Goal: Task Accomplishment & Management: Manage account settings

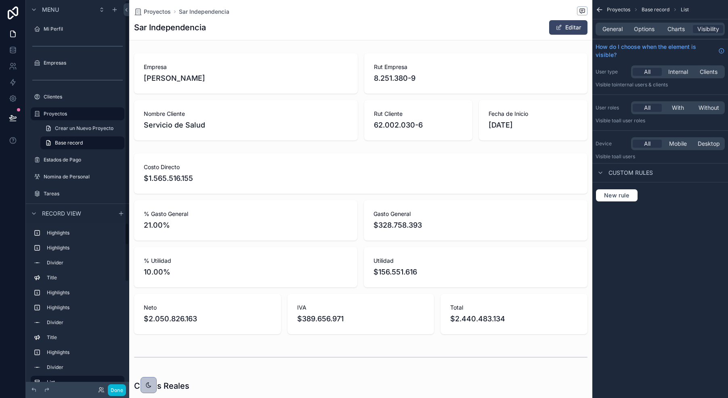
scroll to position [0, 453]
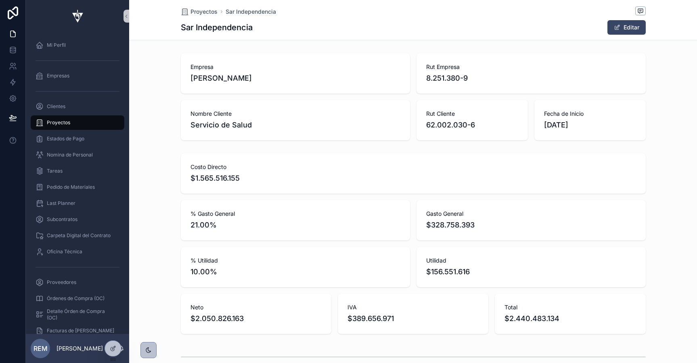
scroll to position [0, 464]
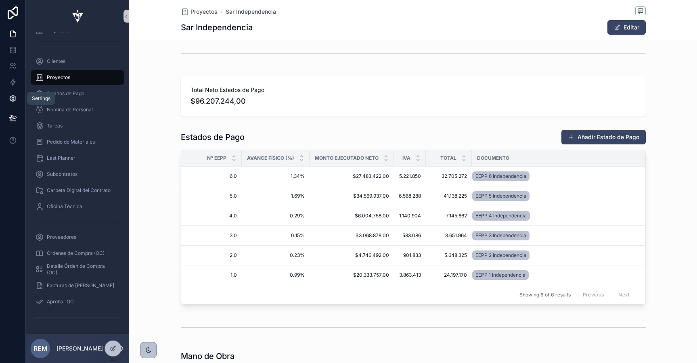
click at [15, 98] on icon at bounding box center [13, 99] width 6 height 6
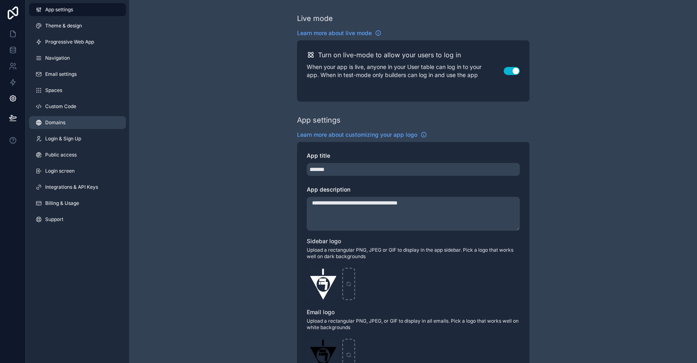
click at [55, 124] on span "Domains" at bounding box center [55, 123] width 20 height 6
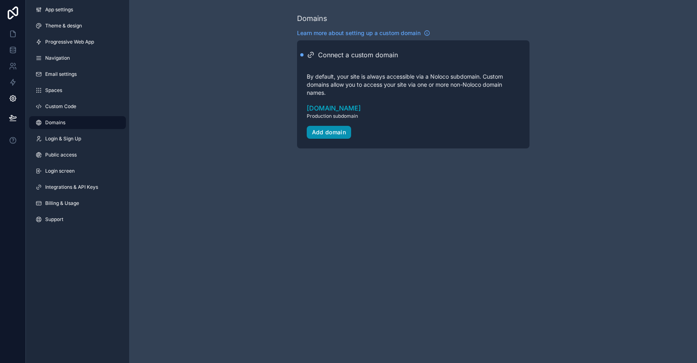
click at [325, 135] on div "Add domain" at bounding box center [329, 132] width 34 height 7
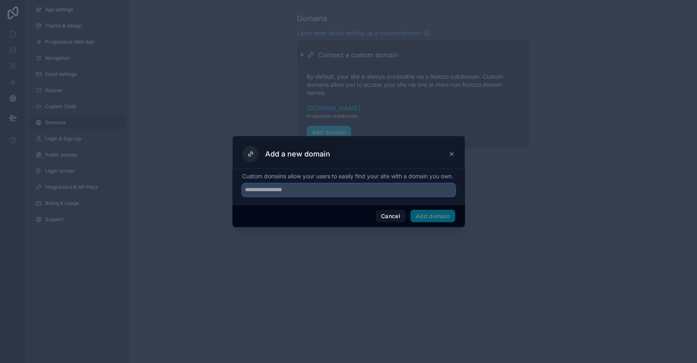
click at [271, 197] on input "text" at bounding box center [348, 190] width 213 height 13
click at [244, 194] on input "**********" at bounding box center [348, 190] width 213 height 13
drag, startPoint x: 255, startPoint y: 196, endPoint x: 240, endPoint y: 193, distance: 15.2
click at [240, 193] on div "**********" at bounding box center [349, 187] width 233 height 36
type input "**********"
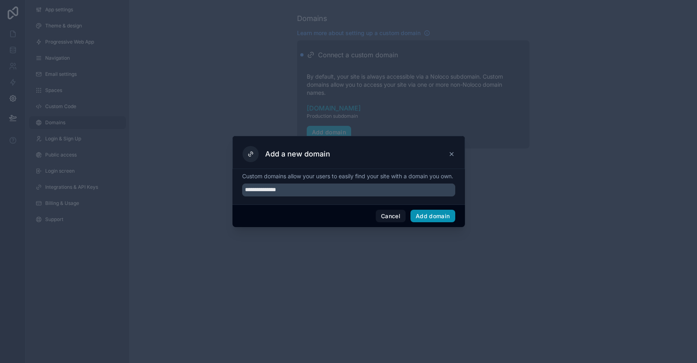
click at [425, 223] on button "Add domain" at bounding box center [433, 216] width 45 height 13
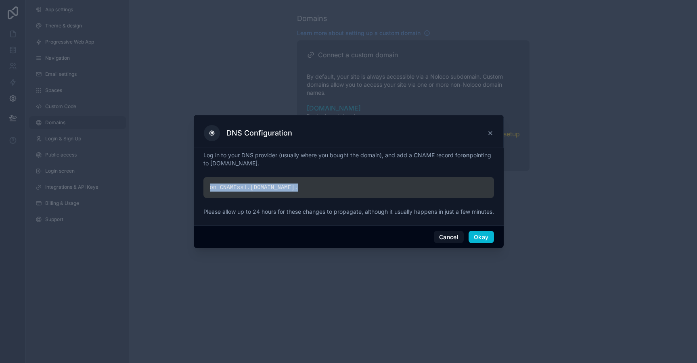
drag, startPoint x: 210, startPoint y: 185, endPoint x: 299, endPoint y: 187, distance: 88.5
click at [299, 187] on div "on CNAME ssl. noloco.co ." at bounding box center [348, 187] width 291 height 21
click at [263, 177] on div "on CNAME ssl. noloco.co ." at bounding box center [348, 187] width 291 height 21
drag, startPoint x: 241, startPoint y: 185, endPoint x: 294, endPoint y: 180, distance: 53.1
click at [294, 182] on div "on CNAME ssl. noloco.co ." at bounding box center [348, 187] width 291 height 21
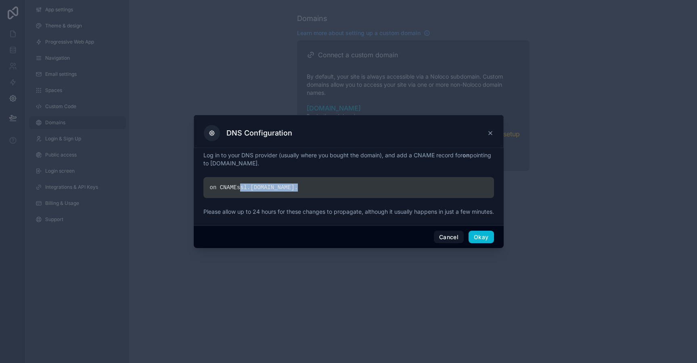
copy div "ssl. noloco.co ."
click at [483, 243] on button "Okay" at bounding box center [481, 237] width 25 height 13
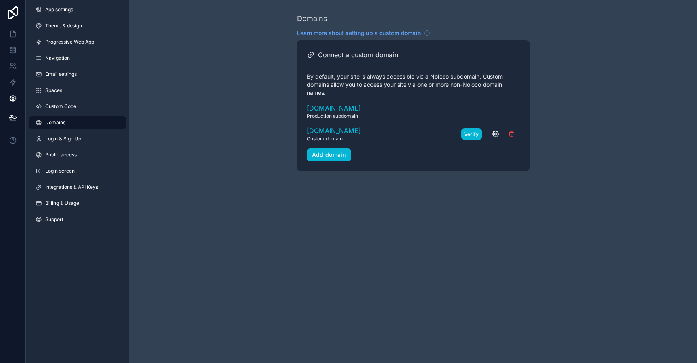
click at [475, 134] on button "Verify" at bounding box center [471, 134] width 21 height 12
click at [328, 132] on span "on.as-built.app" at bounding box center [334, 131] width 54 height 10
click at [13, 14] on icon at bounding box center [13, 12] width 10 height 13
